Goal: Task Accomplishment & Management: Use online tool/utility

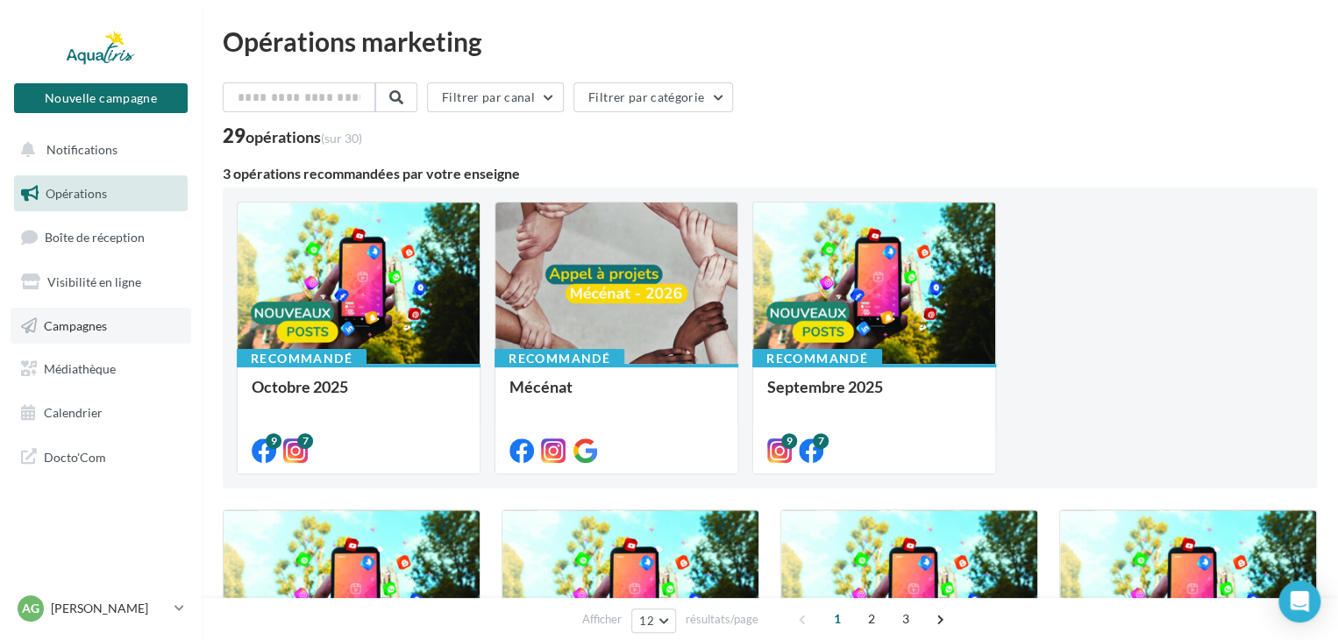
click at [95, 324] on span "Campagnes" at bounding box center [75, 324] width 63 height 15
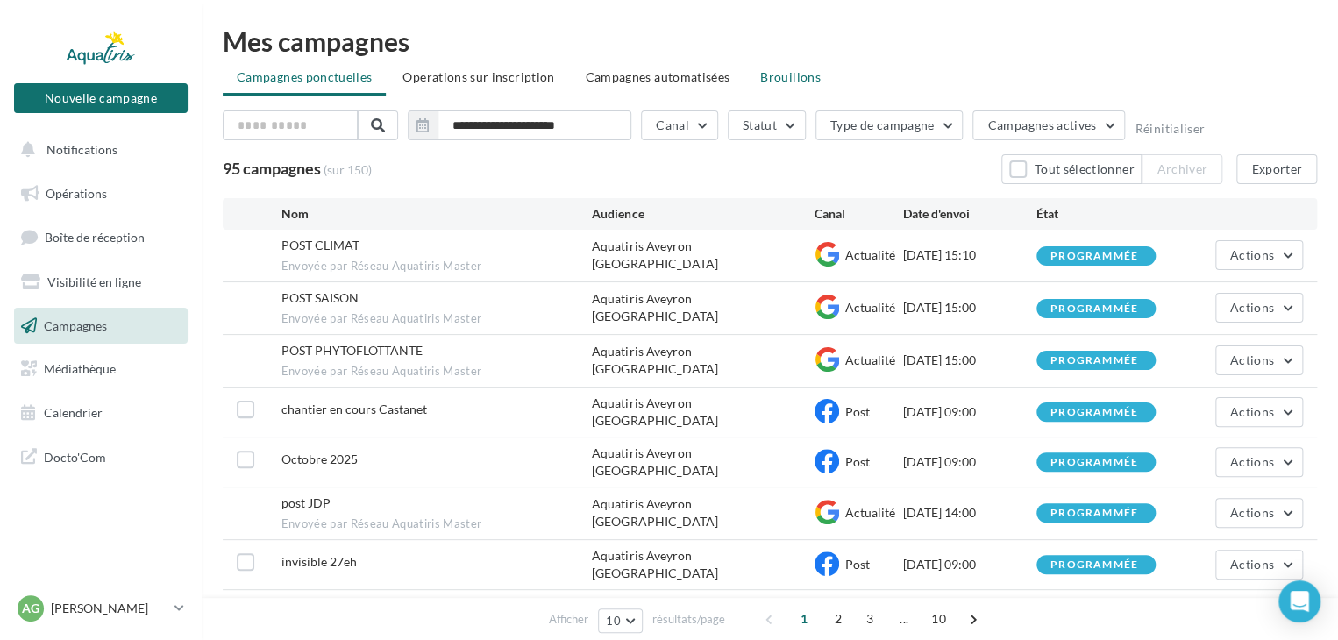
click at [800, 79] on span "Brouillons" at bounding box center [790, 76] width 60 height 15
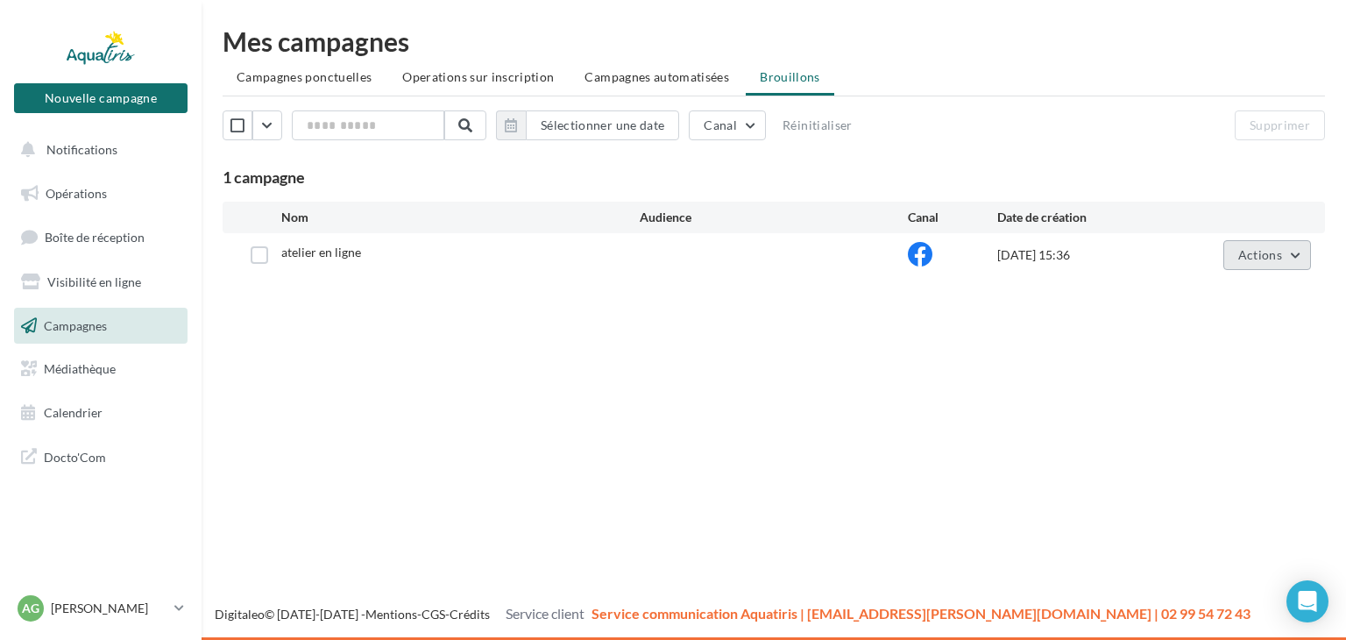
click at [1252, 255] on span "Actions" at bounding box center [1261, 254] width 44 height 15
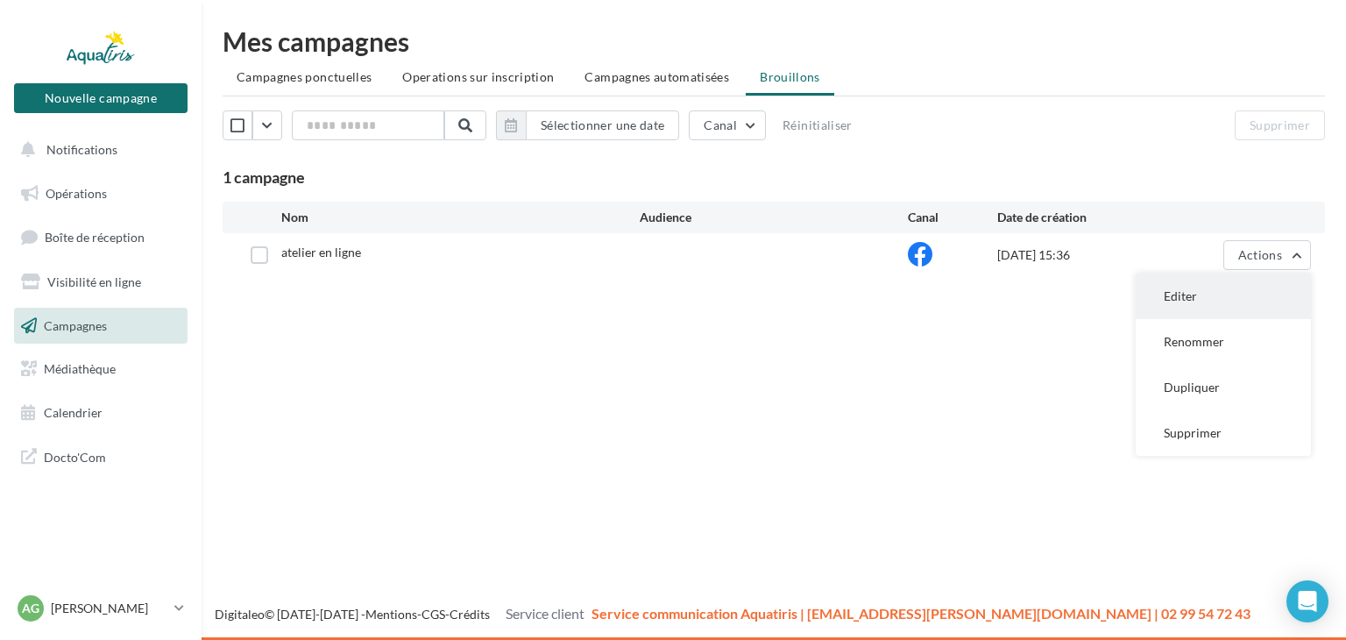
click at [1181, 302] on button "Editer" at bounding box center [1223, 297] width 175 height 46
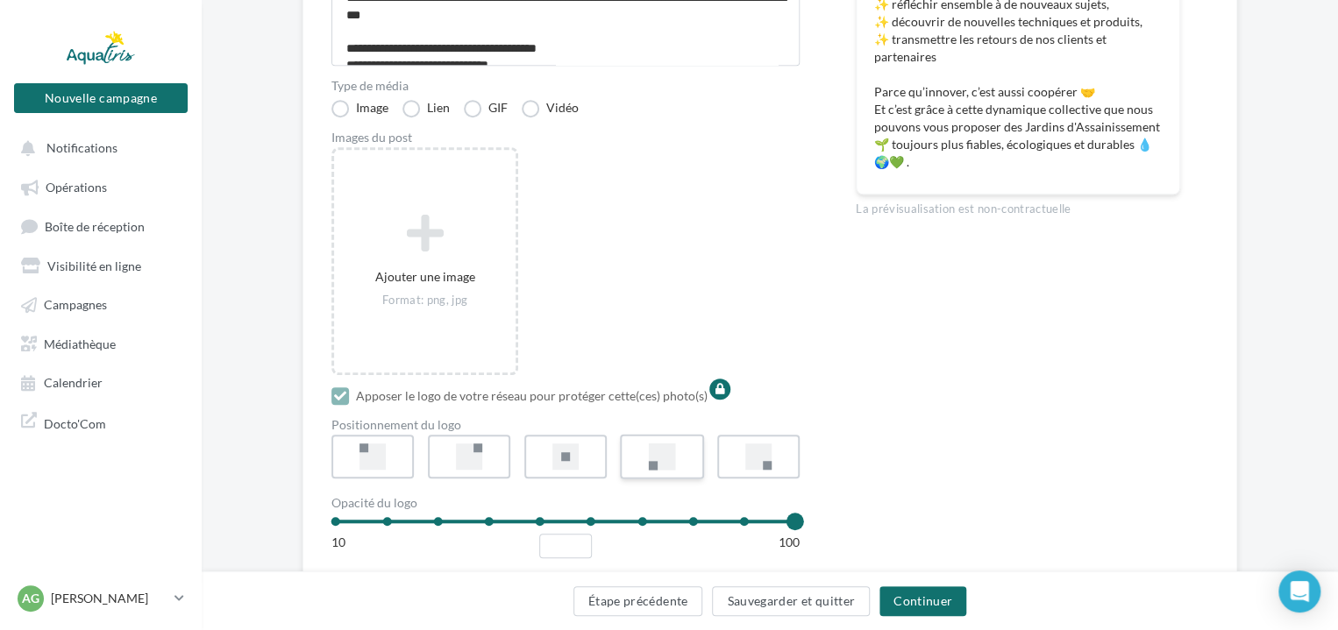
scroll to position [438, 0]
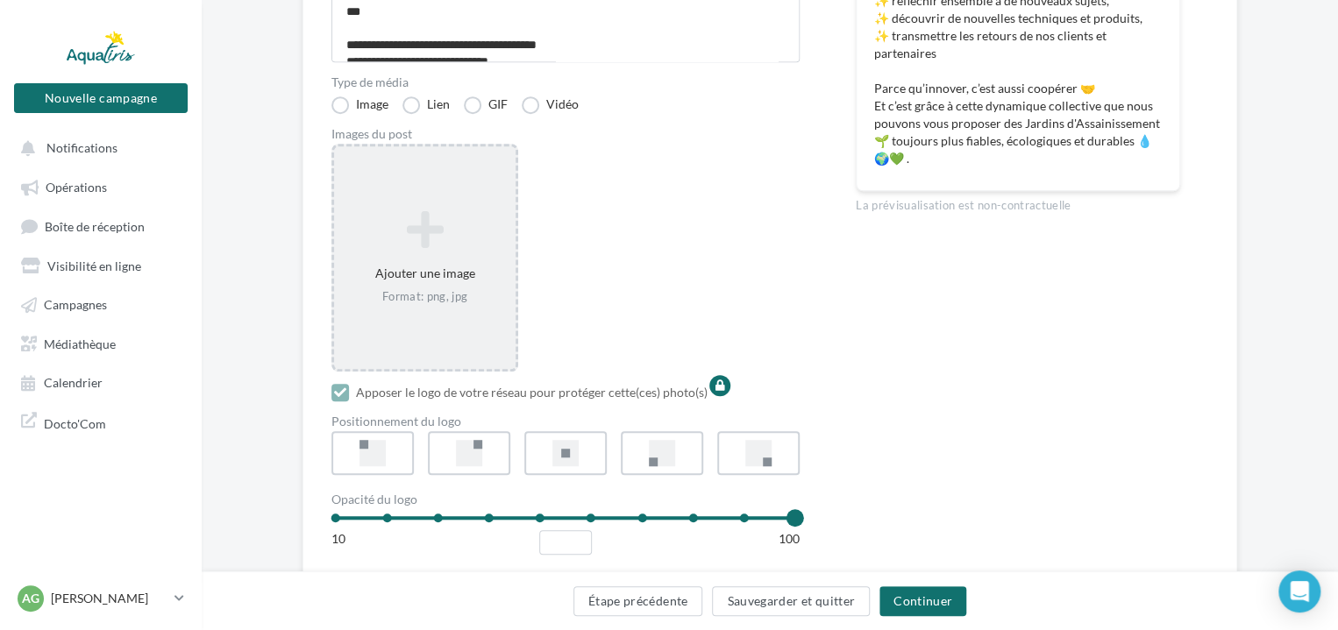
click at [445, 251] on icon at bounding box center [424, 230] width 167 height 42
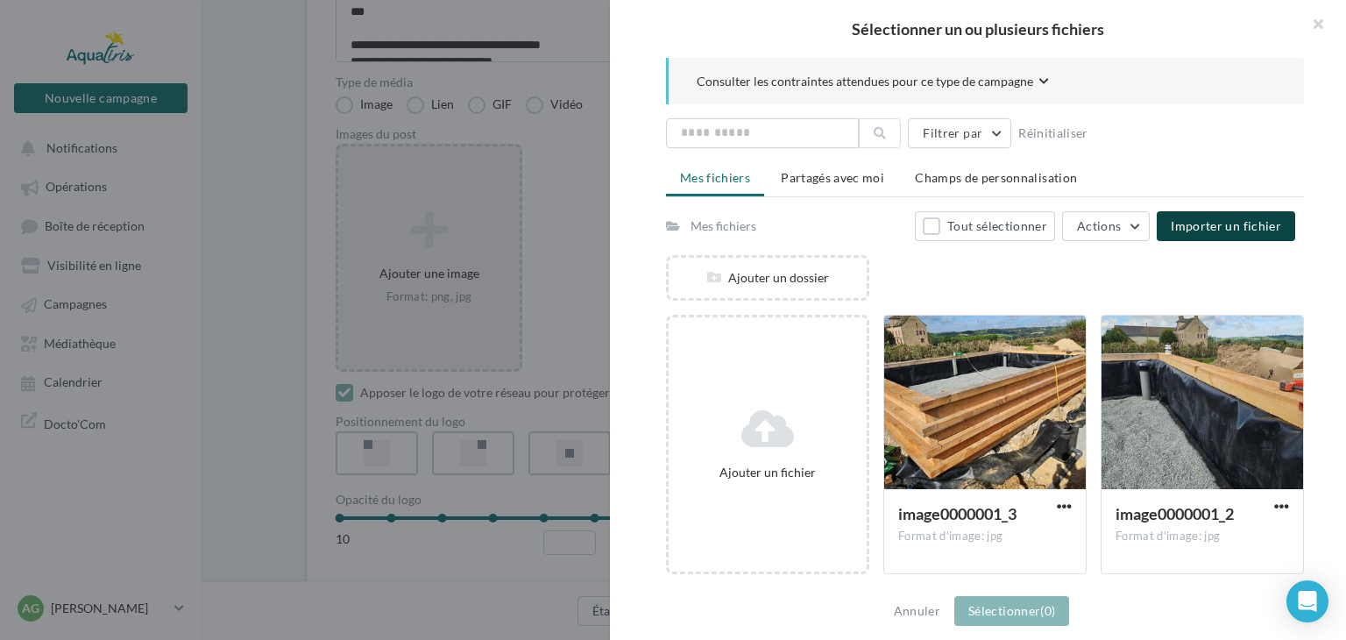
click at [1183, 223] on span "Importer un fichier" at bounding box center [1226, 225] width 110 height 15
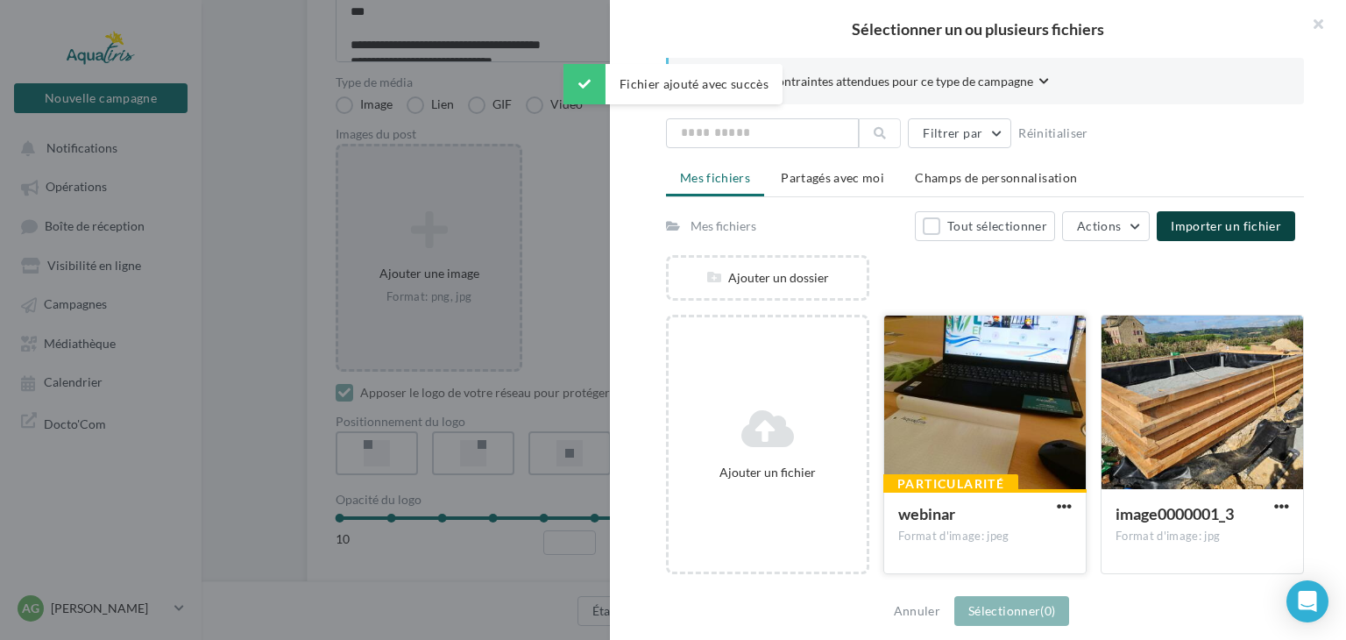
click at [1032, 339] on div at bounding box center [986, 403] width 202 height 175
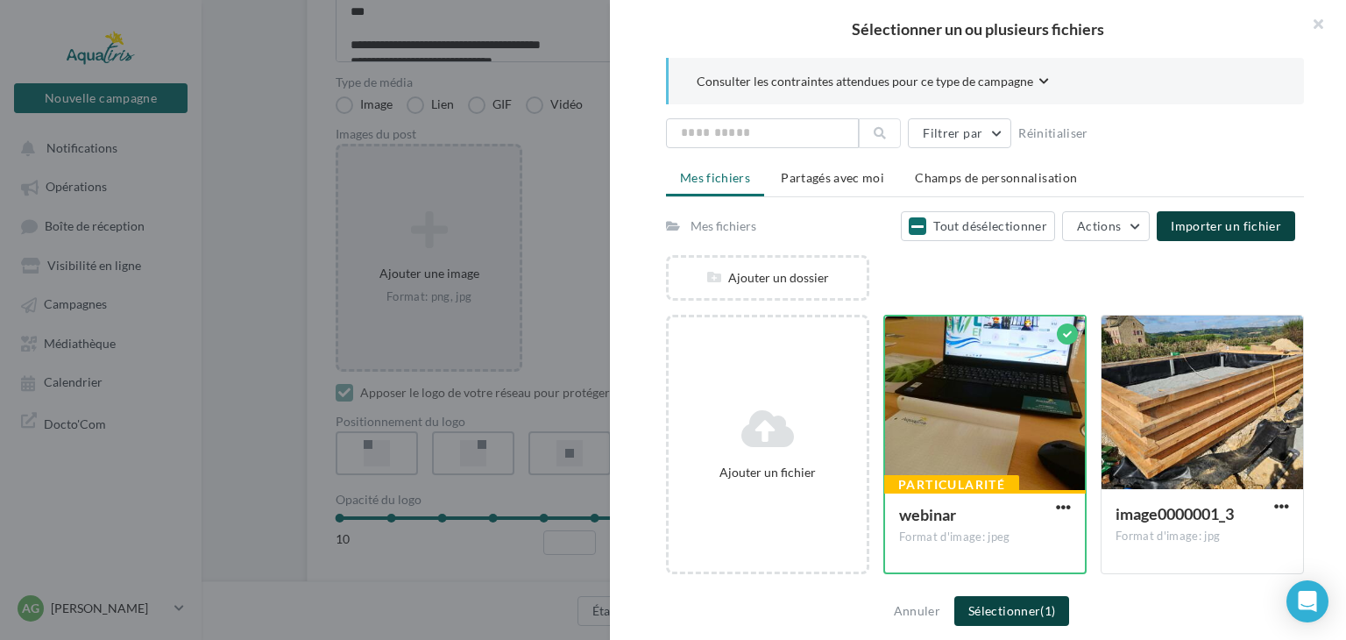
click at [1005, 613] on button "Sélectionner (1)" at bounding box center [1012, 611] width 115 height 30
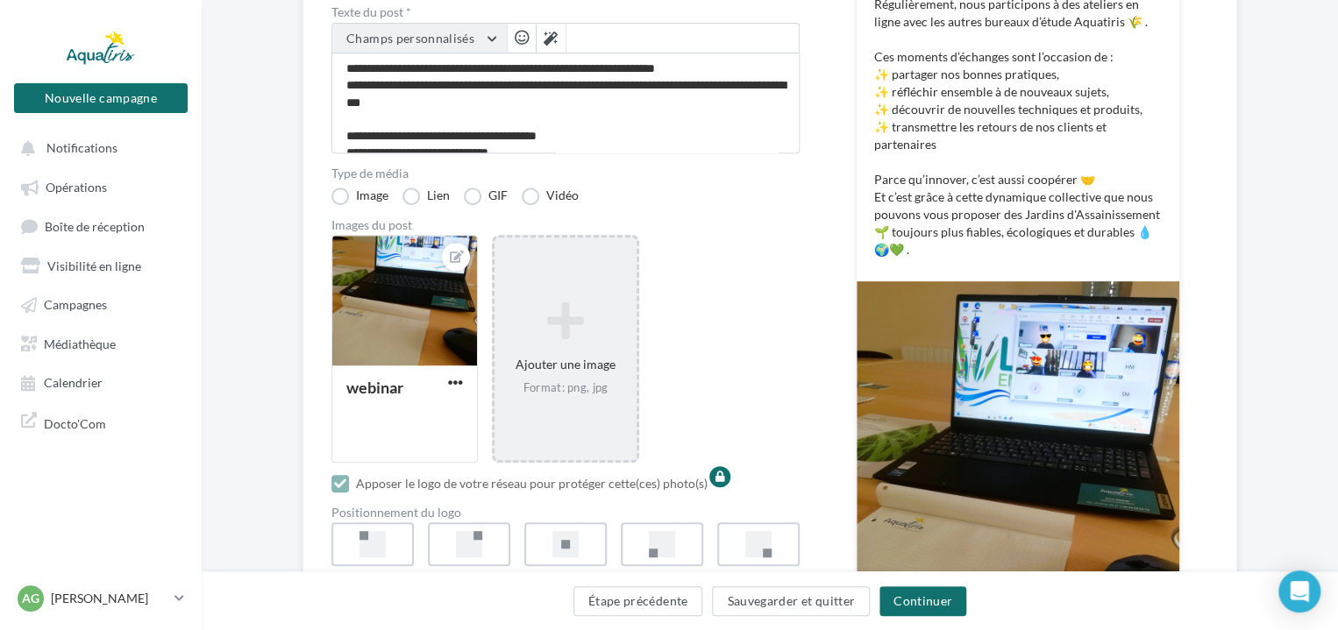
scroll to position [351, 0]
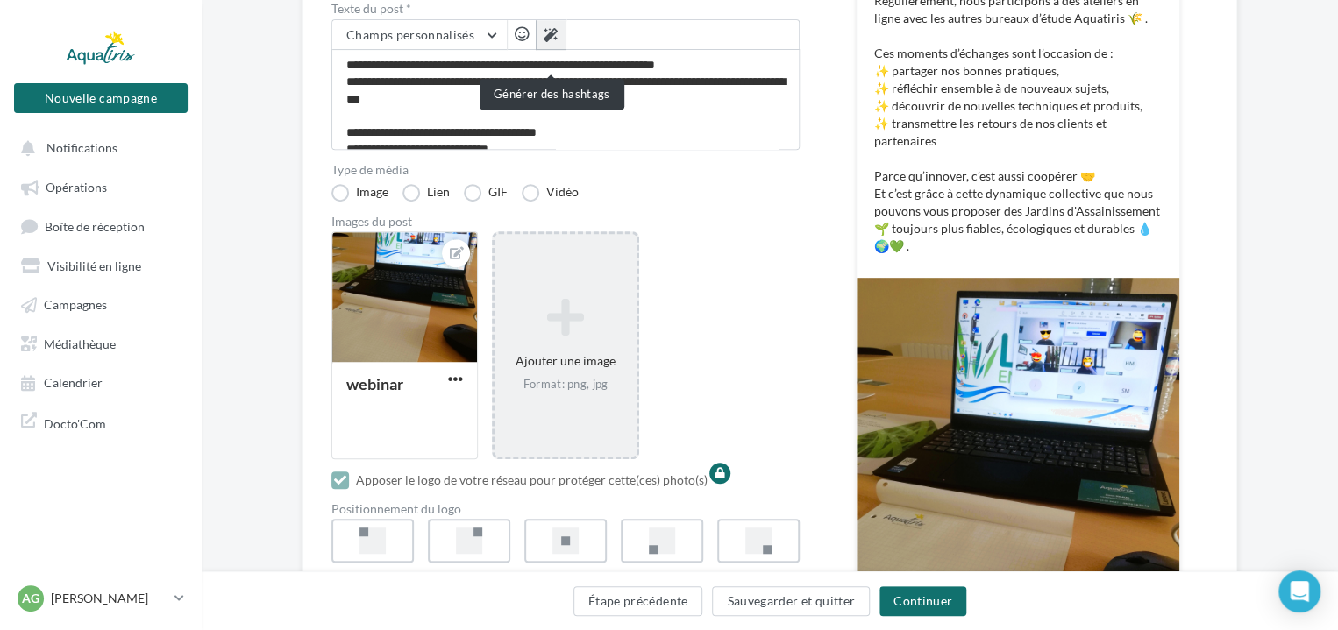
click at [550, 42] on icon at bounding box center [551, 35] width 14 height 14
type textarea "**********"
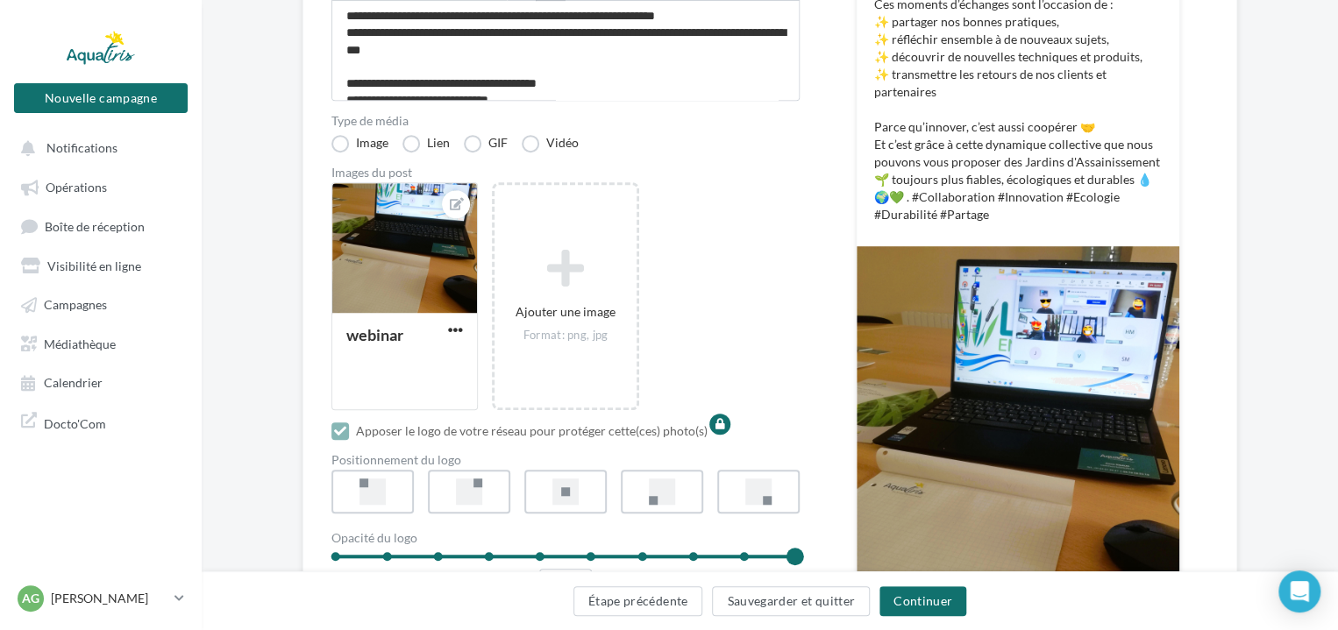
scroll to position [526, 0]
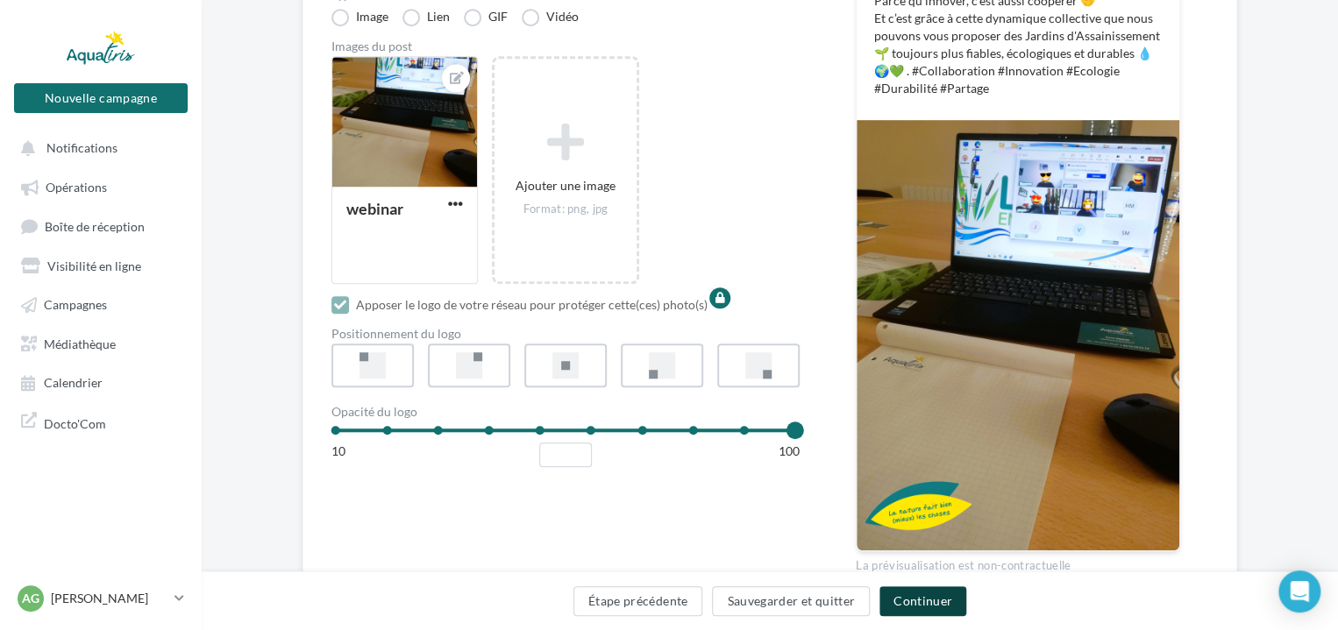
click at [912, 600] on button "Continuer" at bounding box center [922, 601] width 87 height 30
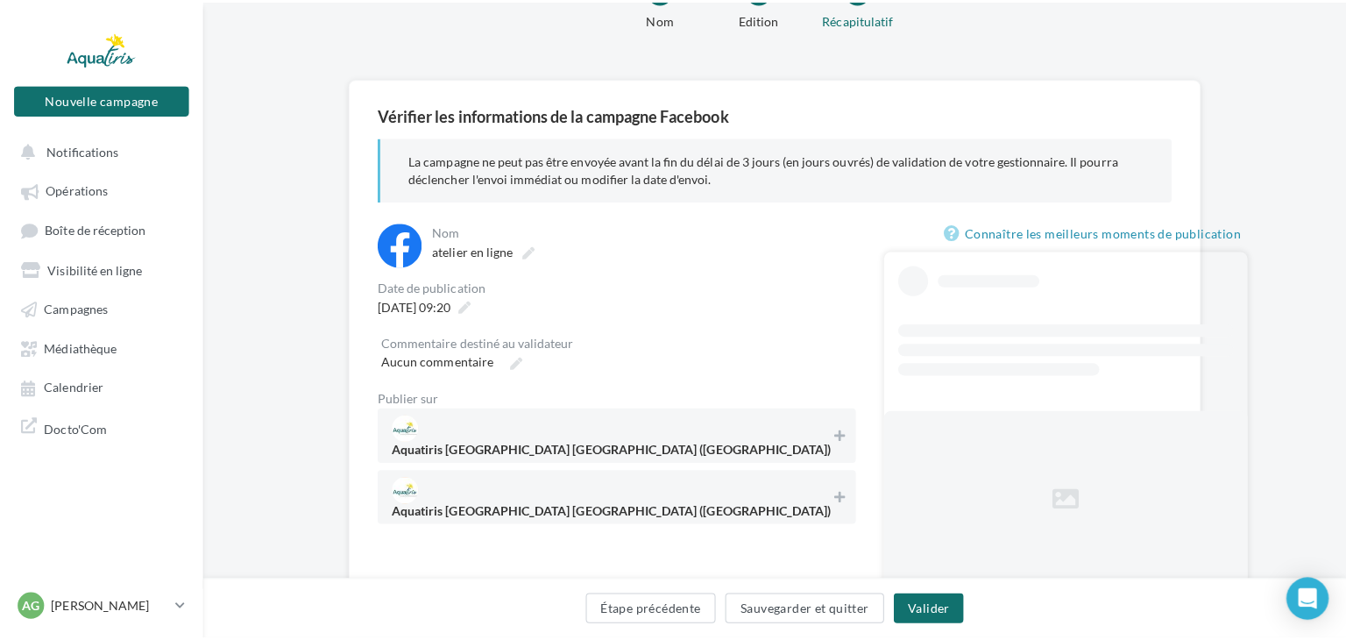
scroll to position [167, 0]
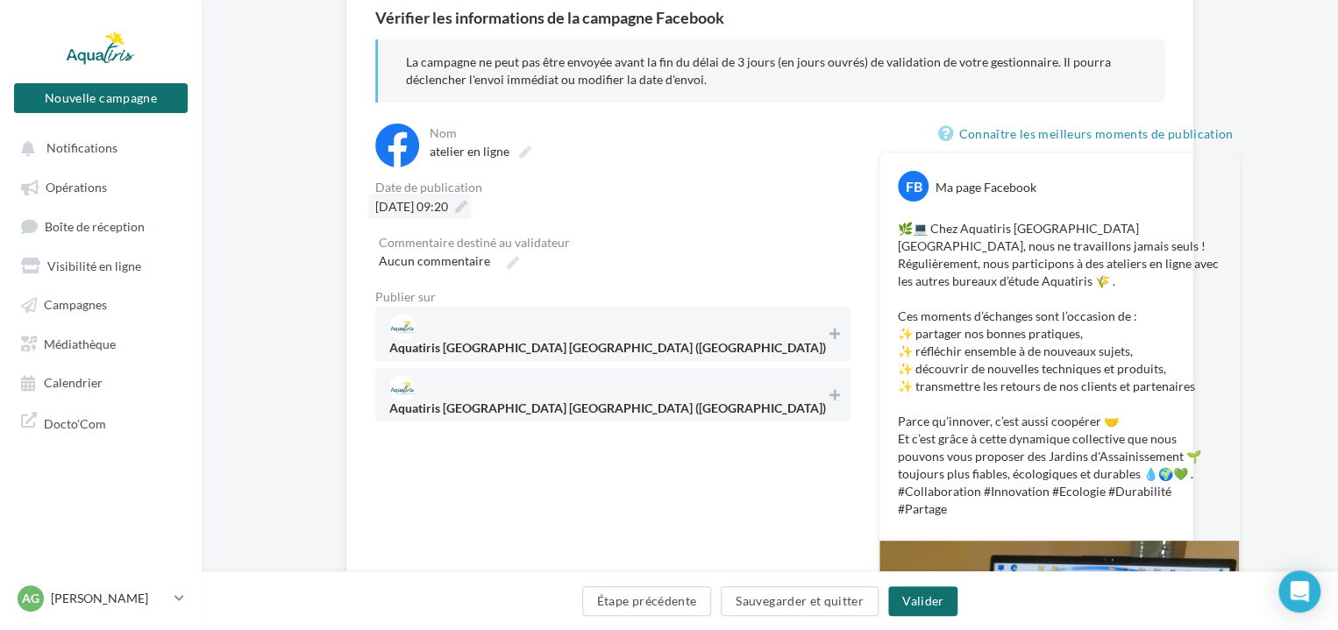
click at [471, 197] on div "[DATE] 09:20" at bounding box center [419, 206] width 103 height 25
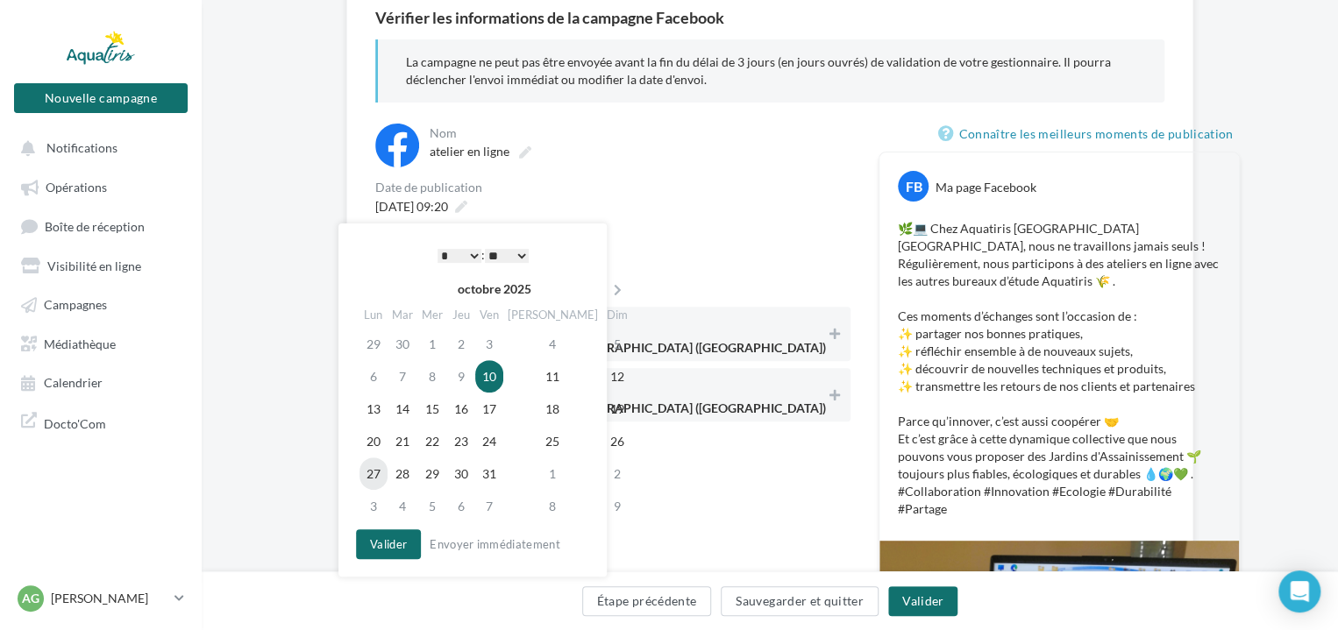
click at [369, 467] on td "27" at bounding box center [373, 474] width 28 height 32
click at [467, 206] on icon at bounding box center [461, 207] width 12 height 12
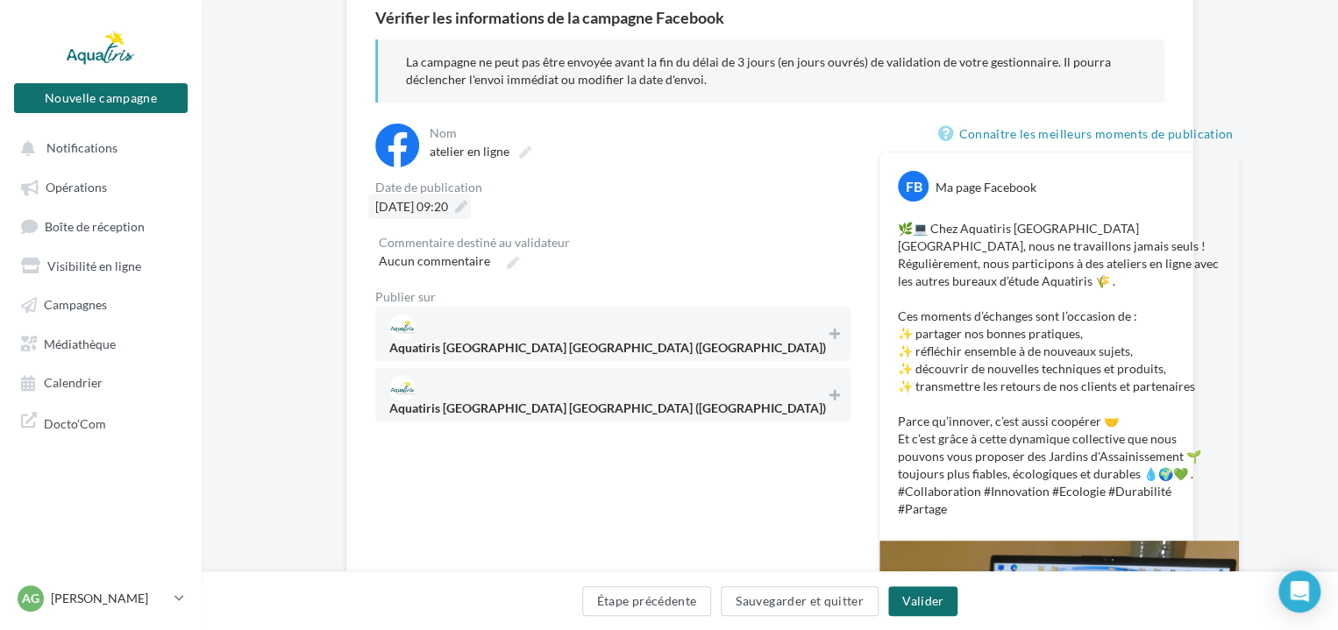
click at [467, 206] on icon at bounding box center [461, 207] width 12 height 12
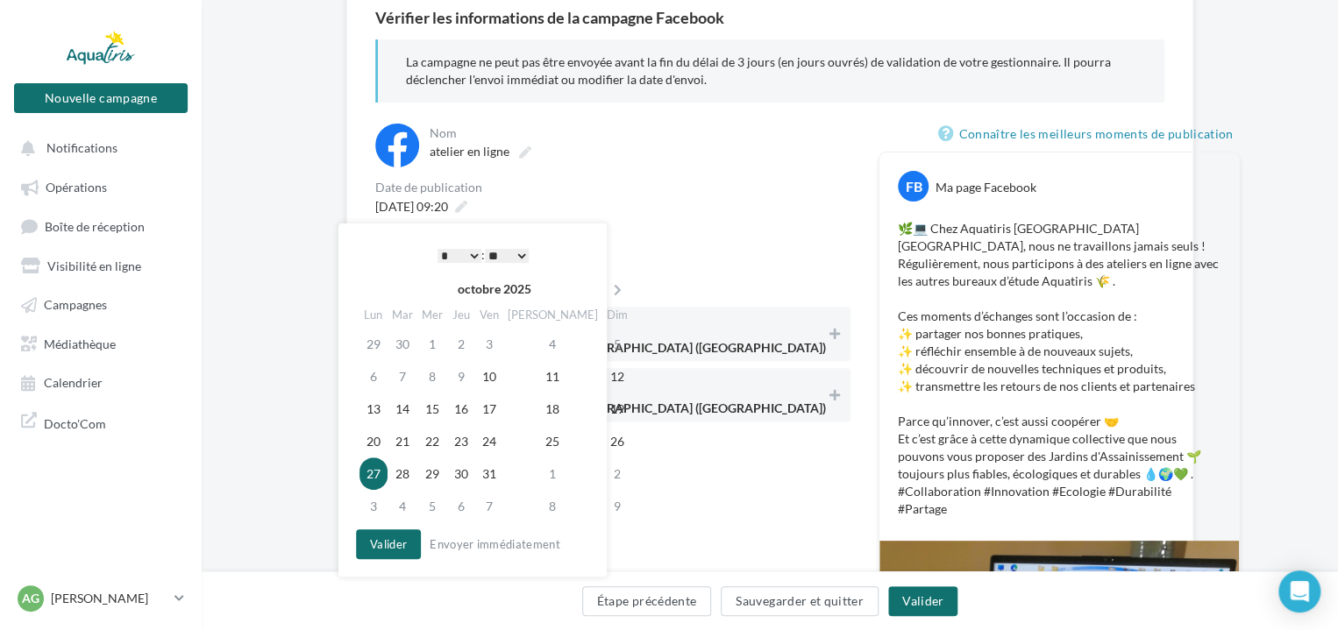
click at [467, 257] on select "* * * * * * * * * * ** ** ** ** ** ** ** ** ** ** ** ** ** **" at bounding box center [459, 256] width 44 height 14
click at [529, 249] on select "** ** ** ** ** **" at bounding box center [507, 256] width 44 height 14
click at [465, 253] on select "* * * * * * * * * * ** ** ** ** ** ** ** ** ** ** ** ** ** **" at bounding box center [459, 256] width 44 height 14
click at [402, 542] on button "Valider" at bounding box center [388, 544] width 65 height 30
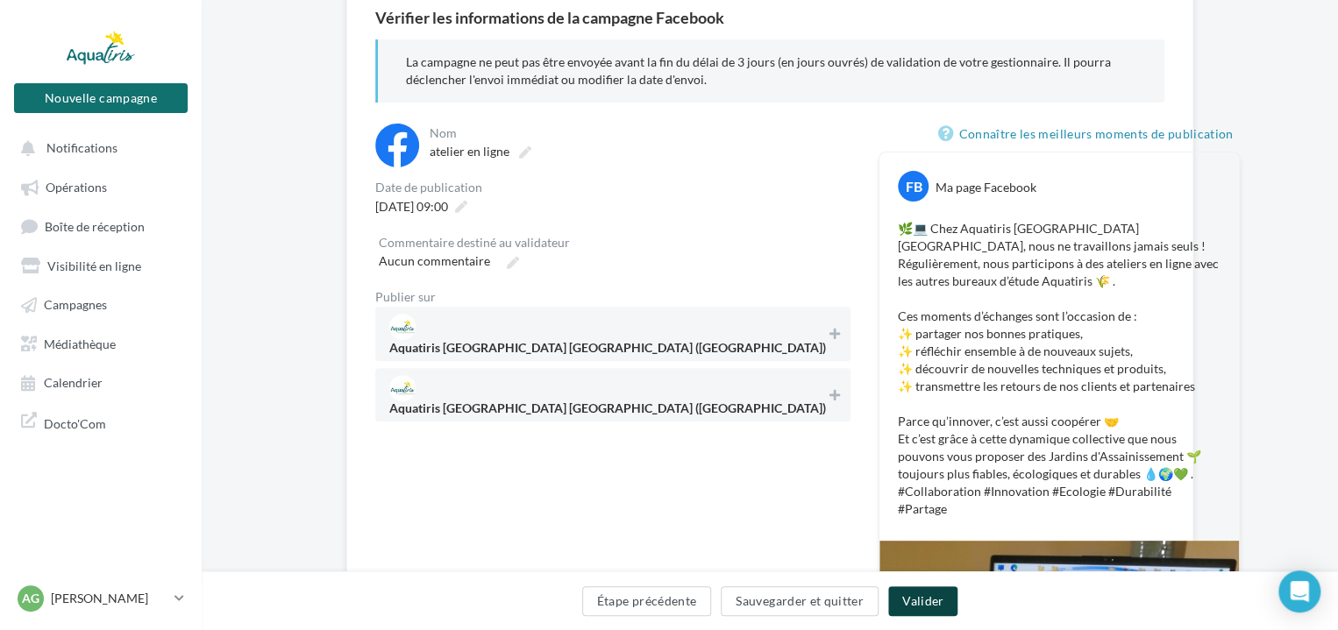
click at [905, 600] on button "Valider" at bounding box center [922, 601] width 69 height 30
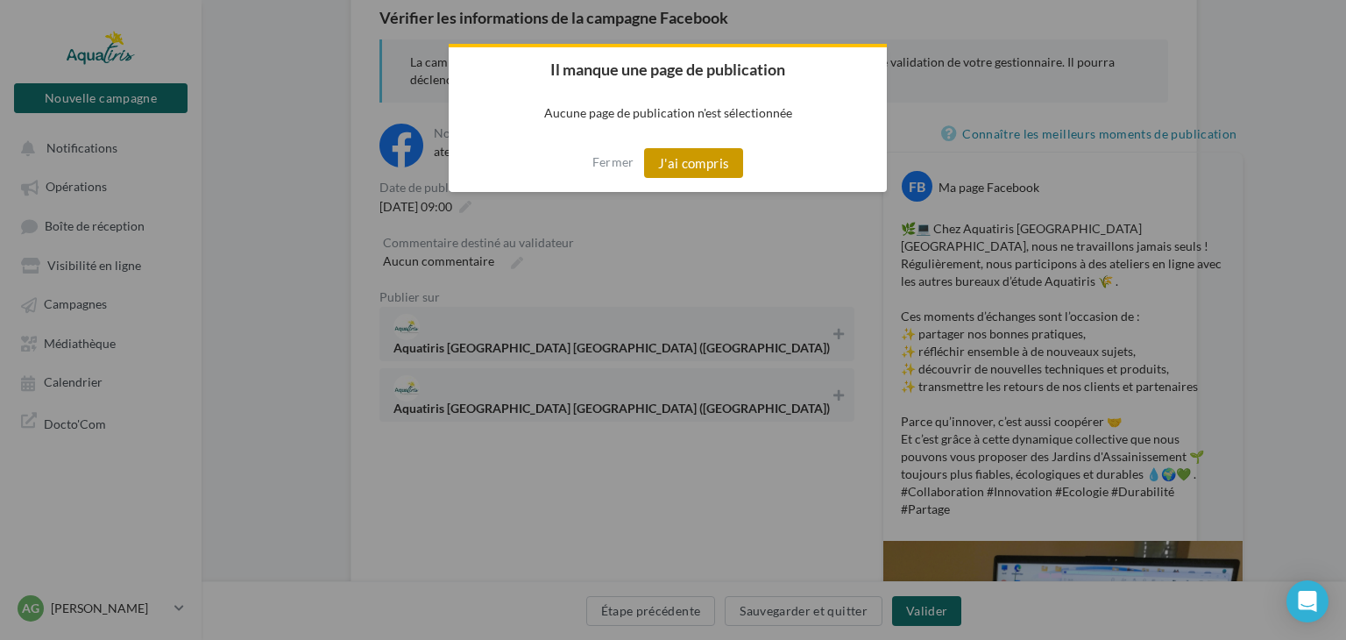
click at [700, 170] on button "J'ai compris" at bounding box center [694, 163] width 100 height 30
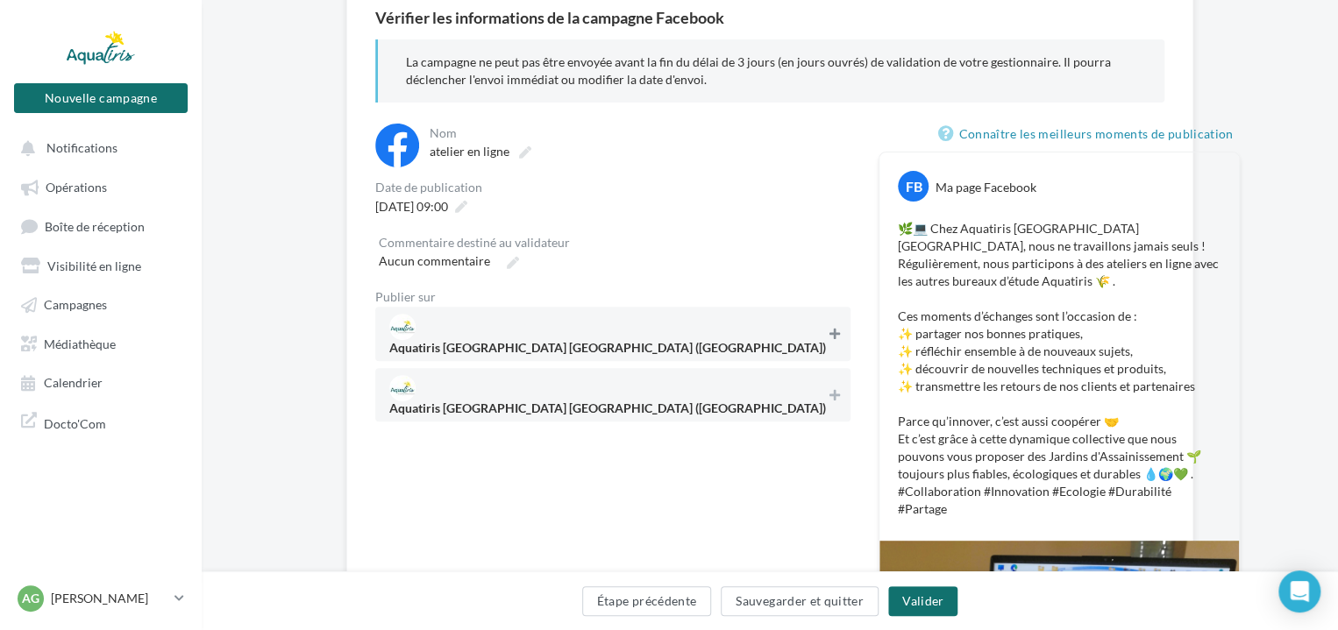
click at [829, 328] on icon at bounding box center [834, 334] width 11 height 12
click at [915, 604] on button "Valider" at bounding box center [922, 601] width 69 height 30
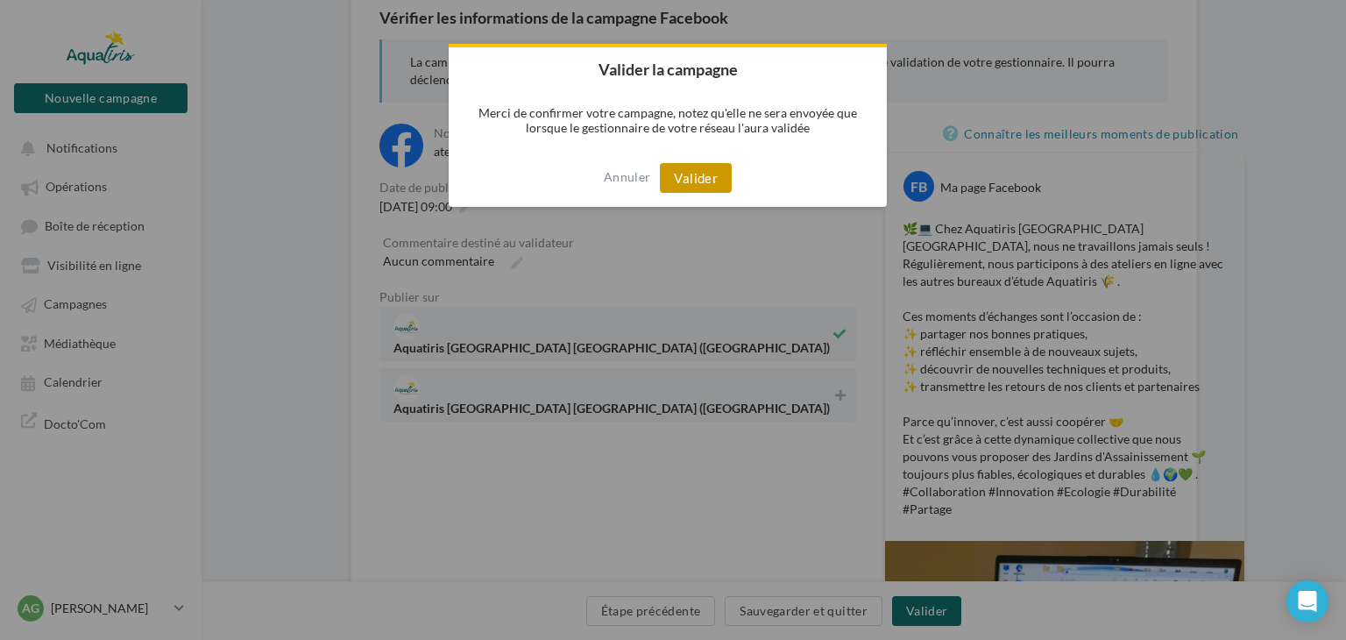
click at [678, 173] on button "Valider" at bounding box center [696, 178] width 72 height 30
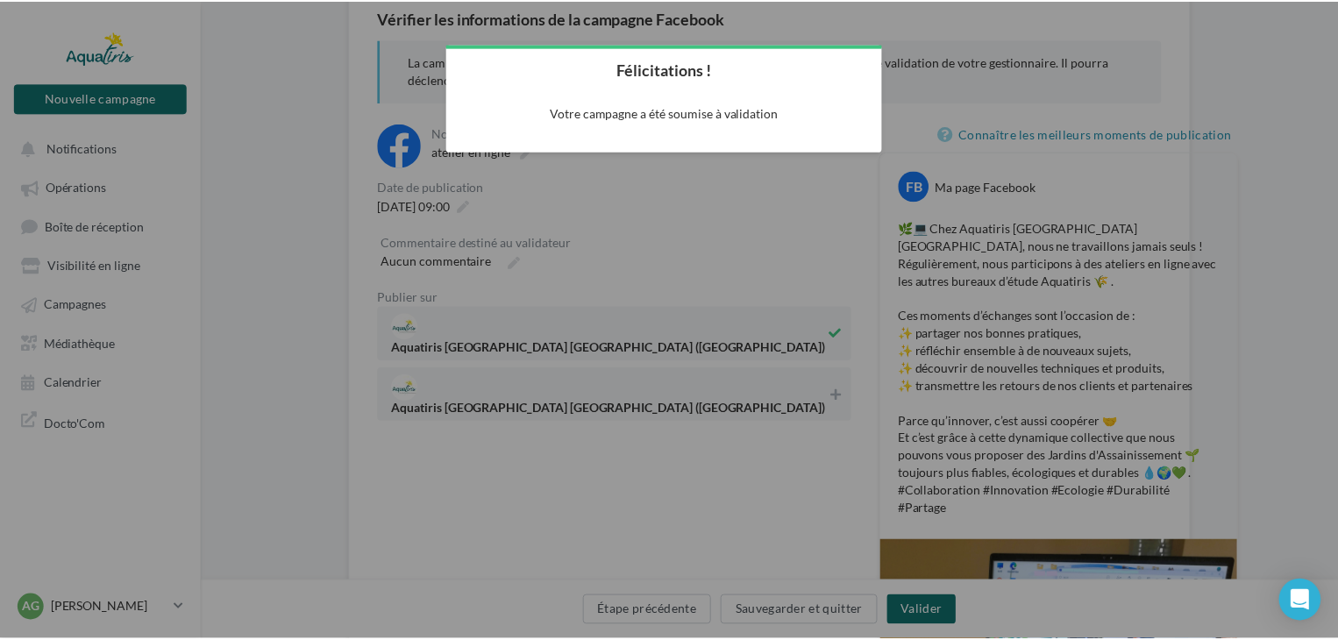
scroll to position [28, 0]
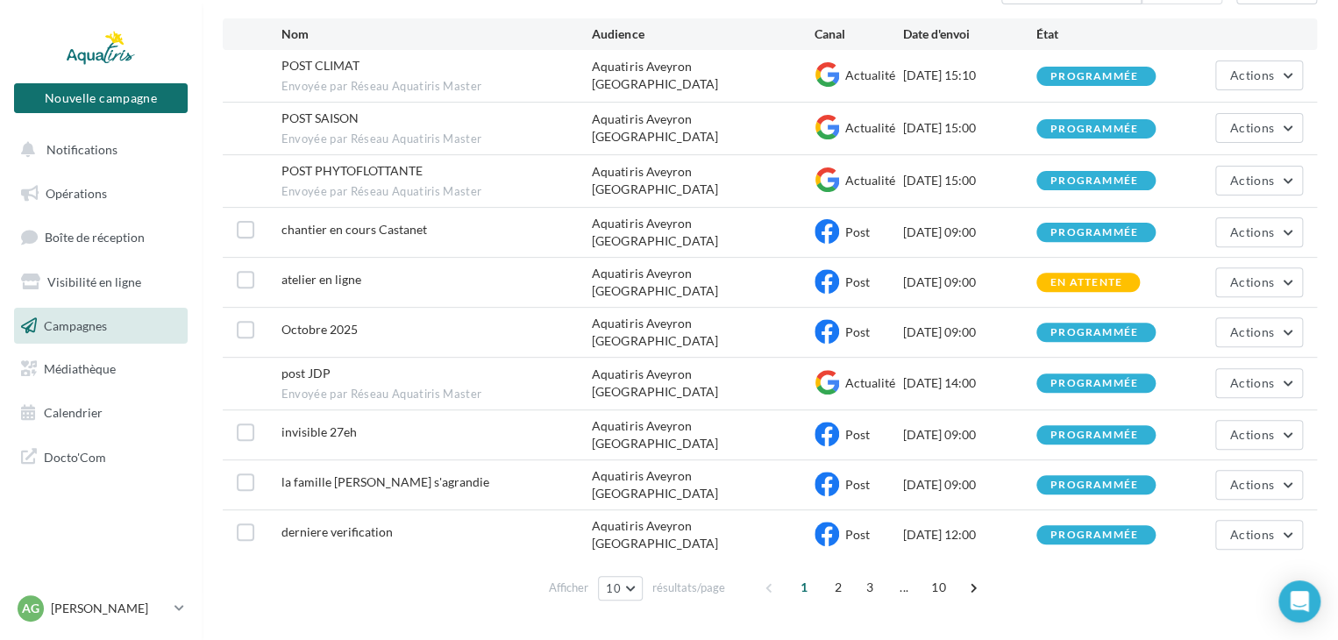
scroll to position [188, 0]
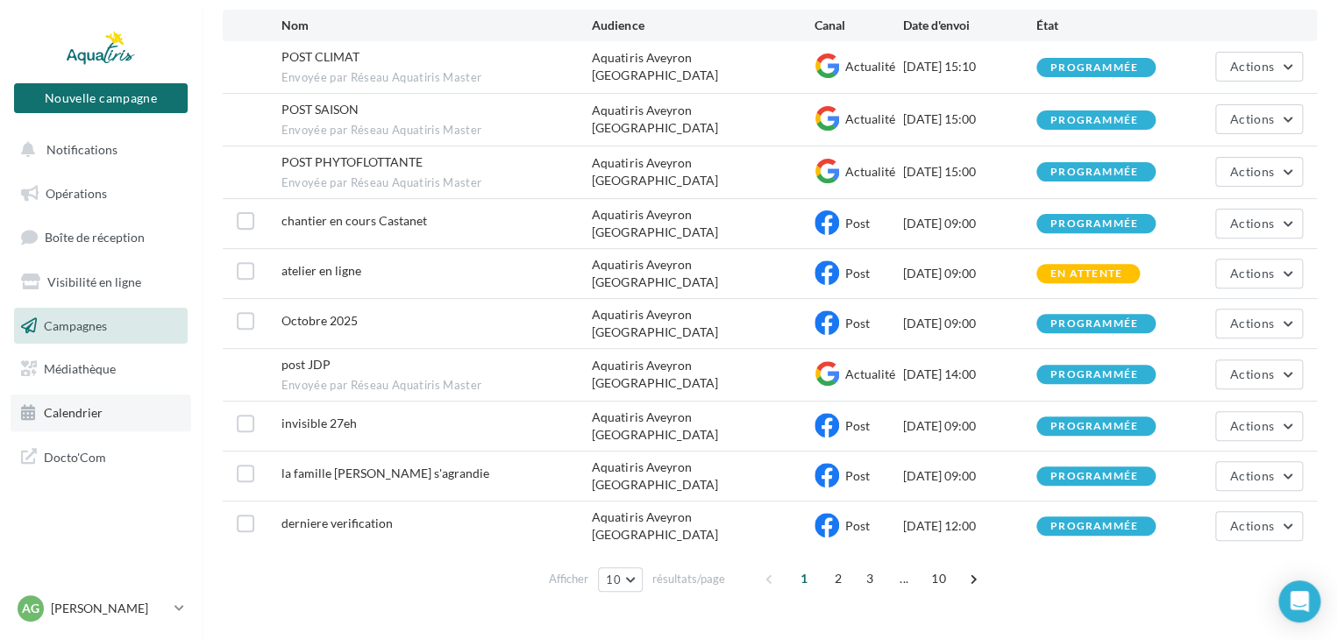
click at [66, 424] on link "Calendrier" at bounding box center [101, 412] width 181 height 37
